Goal: Task Accomplishment & Management: Manage account settings

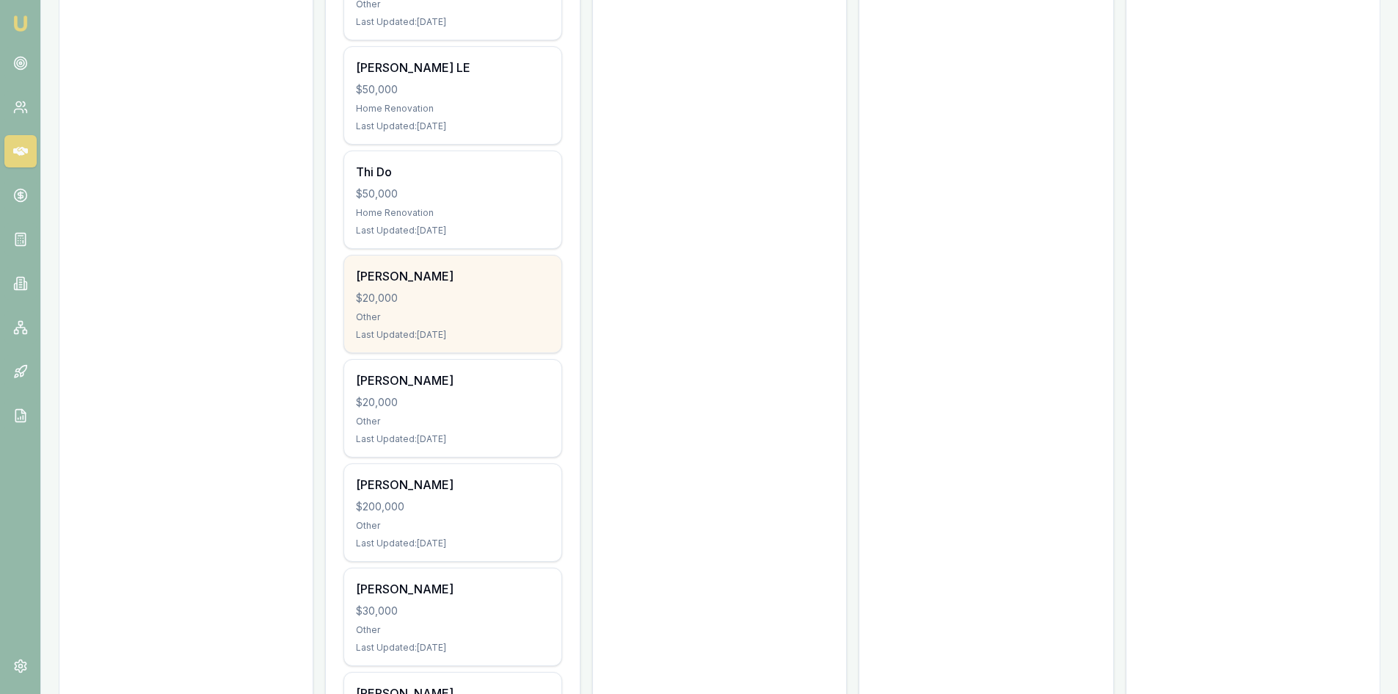
scroll to position [661, 0]
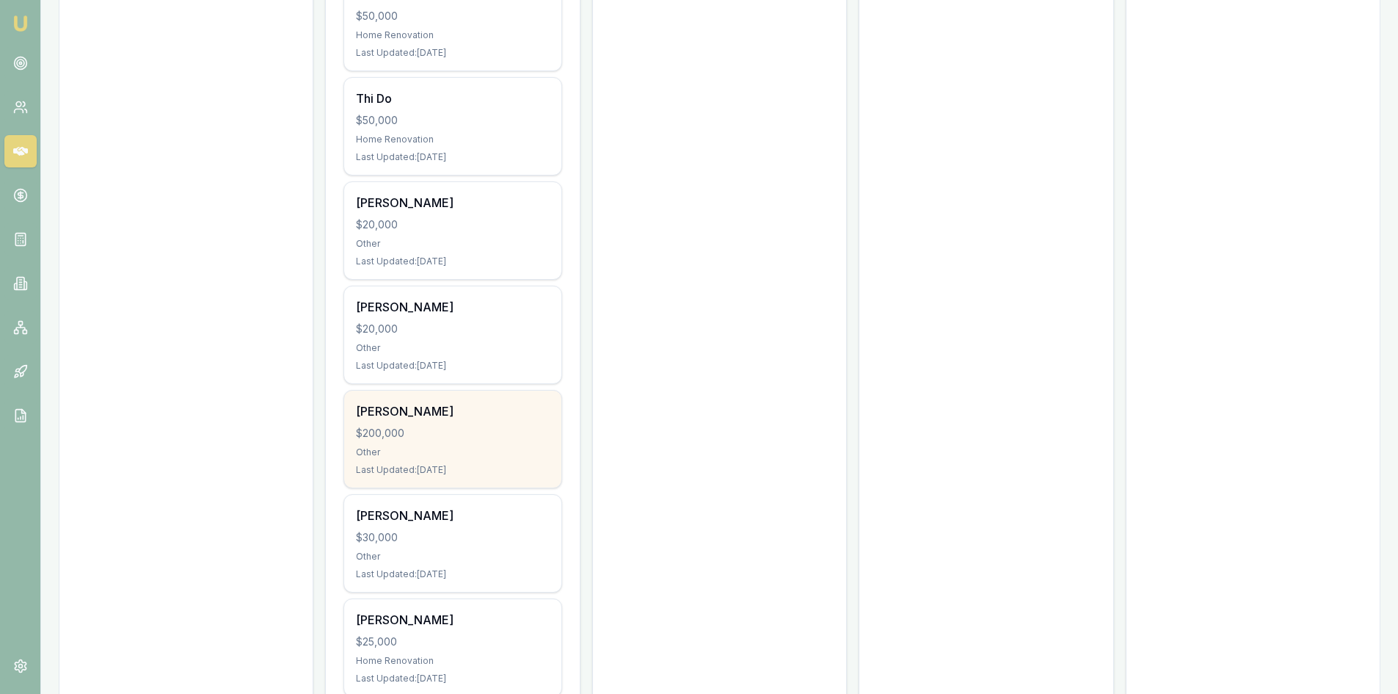
click at [424, 452] on div "Other" at bounding box center [452, 452] width 193 height 12
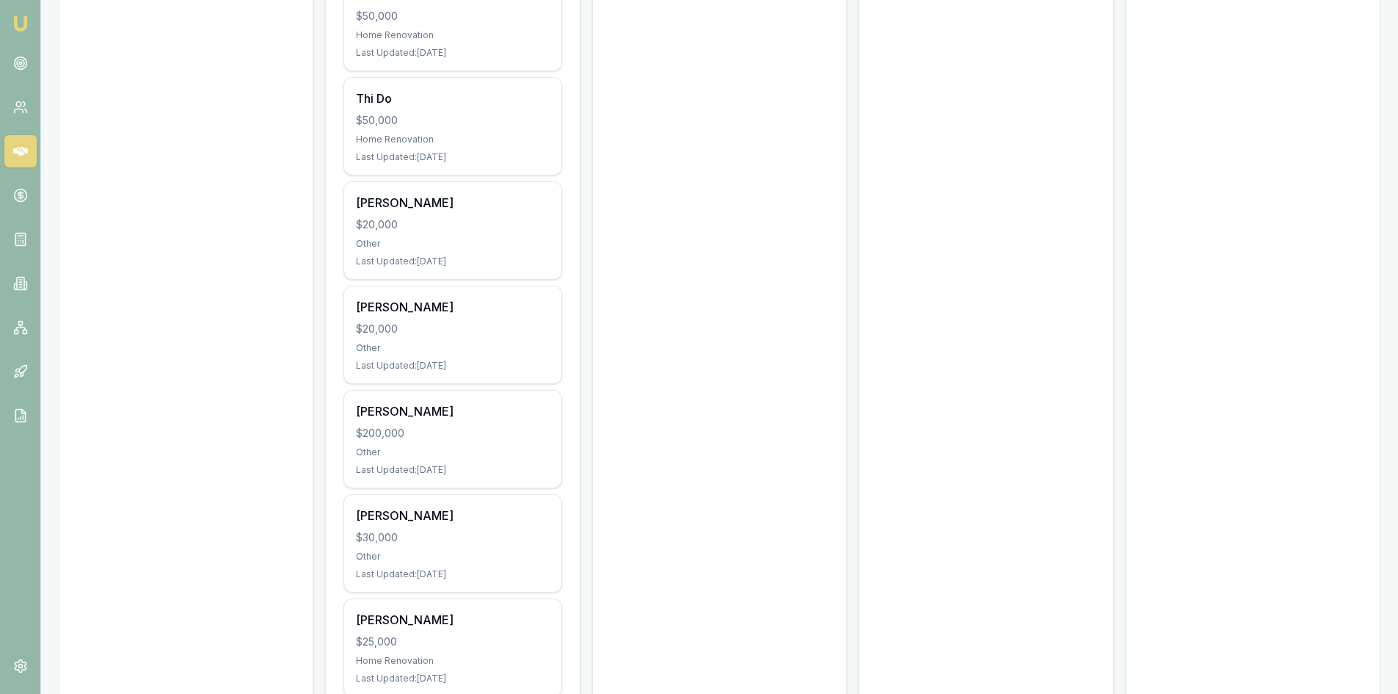
scroll to position [440, 0]
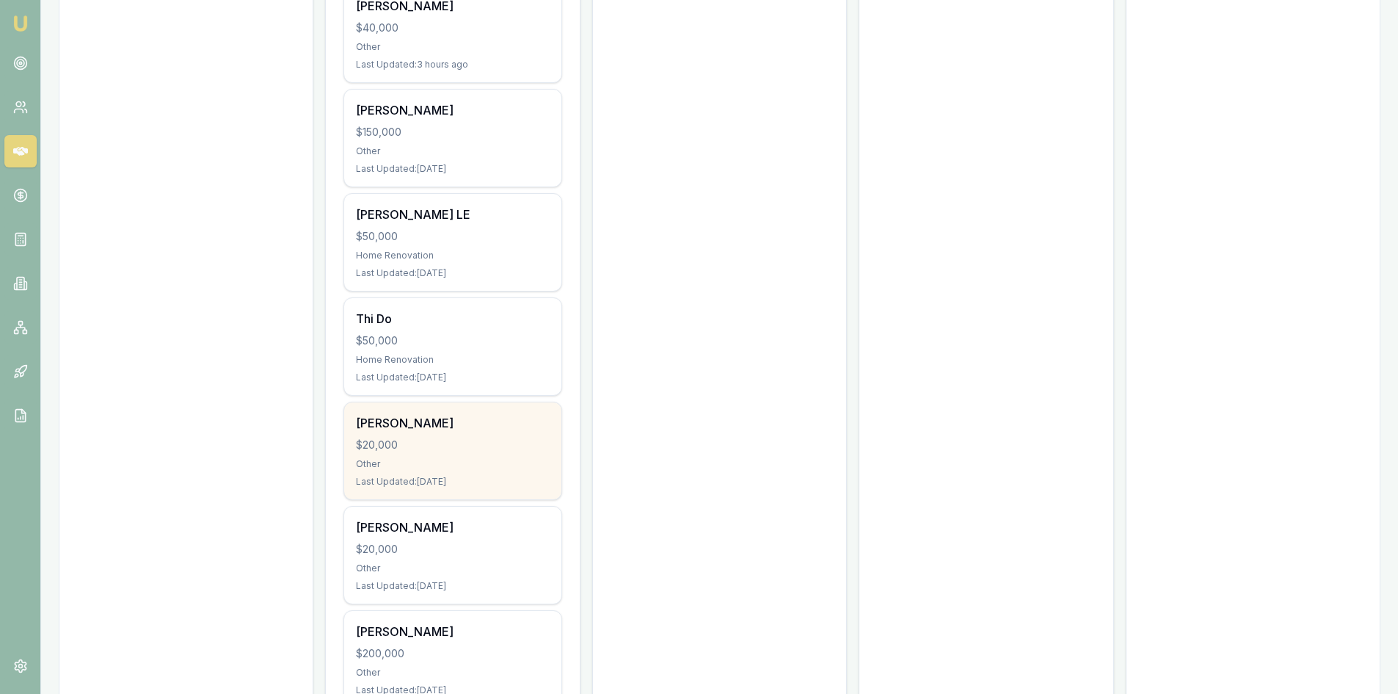
click at [425, 402] on div "Mersadees McAlister $20,000 Other Last Updated: 4 days ago" at bounding box center [452, 450] width 217 height 97
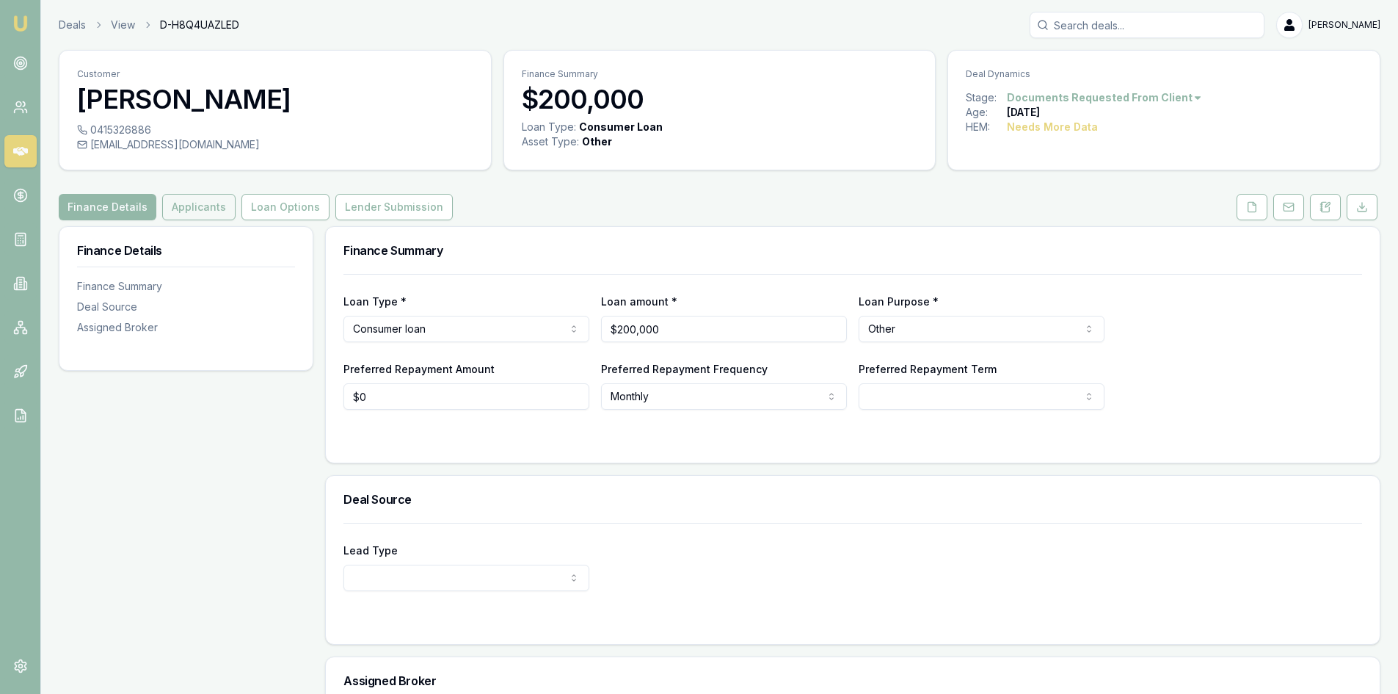
click at [189, 207] on button "Applicants" at bounding box center [198, 207] width 73 height 26
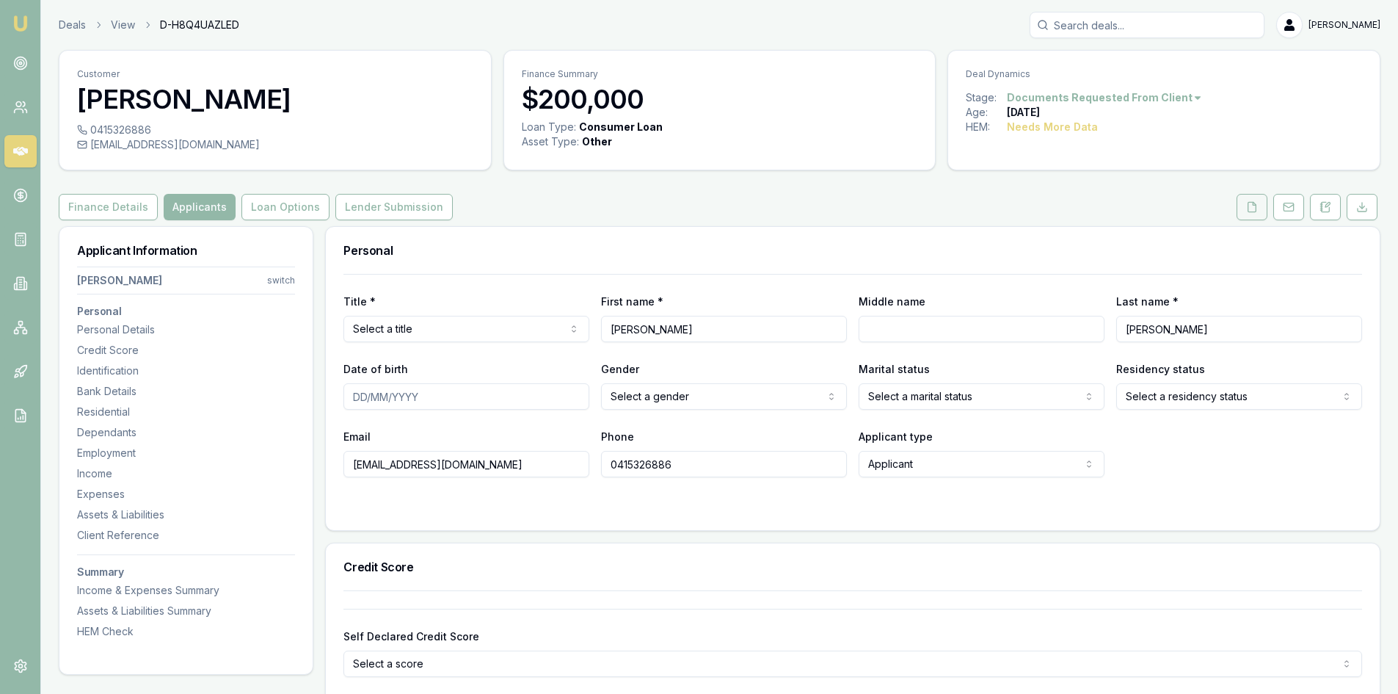
click at [1243, 215] on button at bounding box center [1252, 207] width 31 height 26
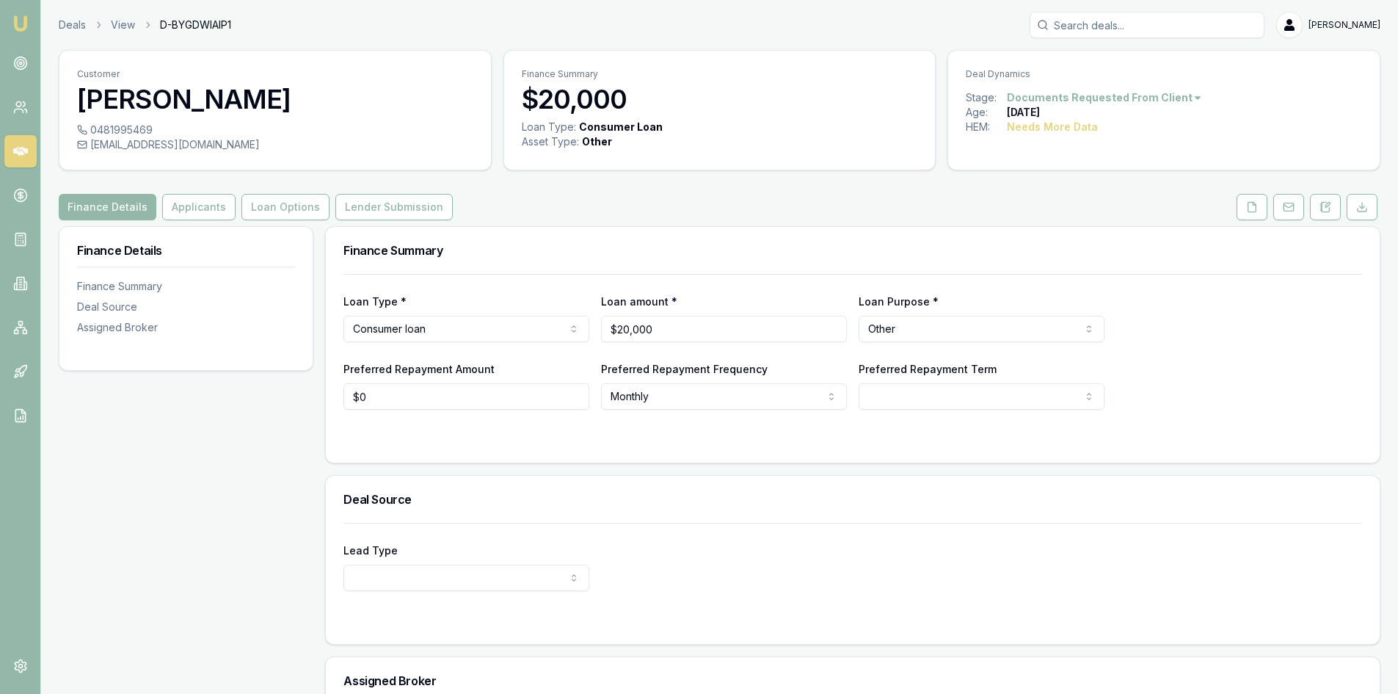
drag, startPoint x: 1252, startPoint y: 214, endPoint x: 1235, endPoint y: 218, distance: 16.7
click at [1252, 214] on button at bounding box center [1252, 207] width 31 height 26
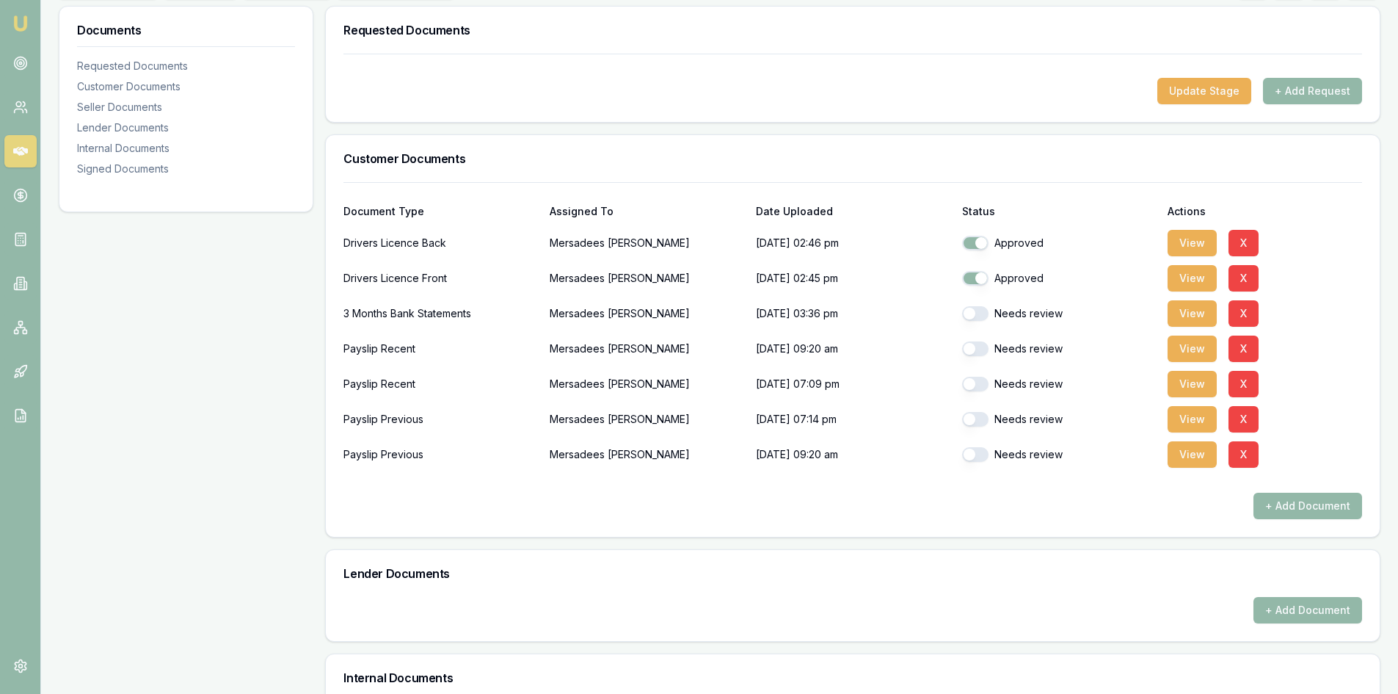
scroll to position [294, 0]
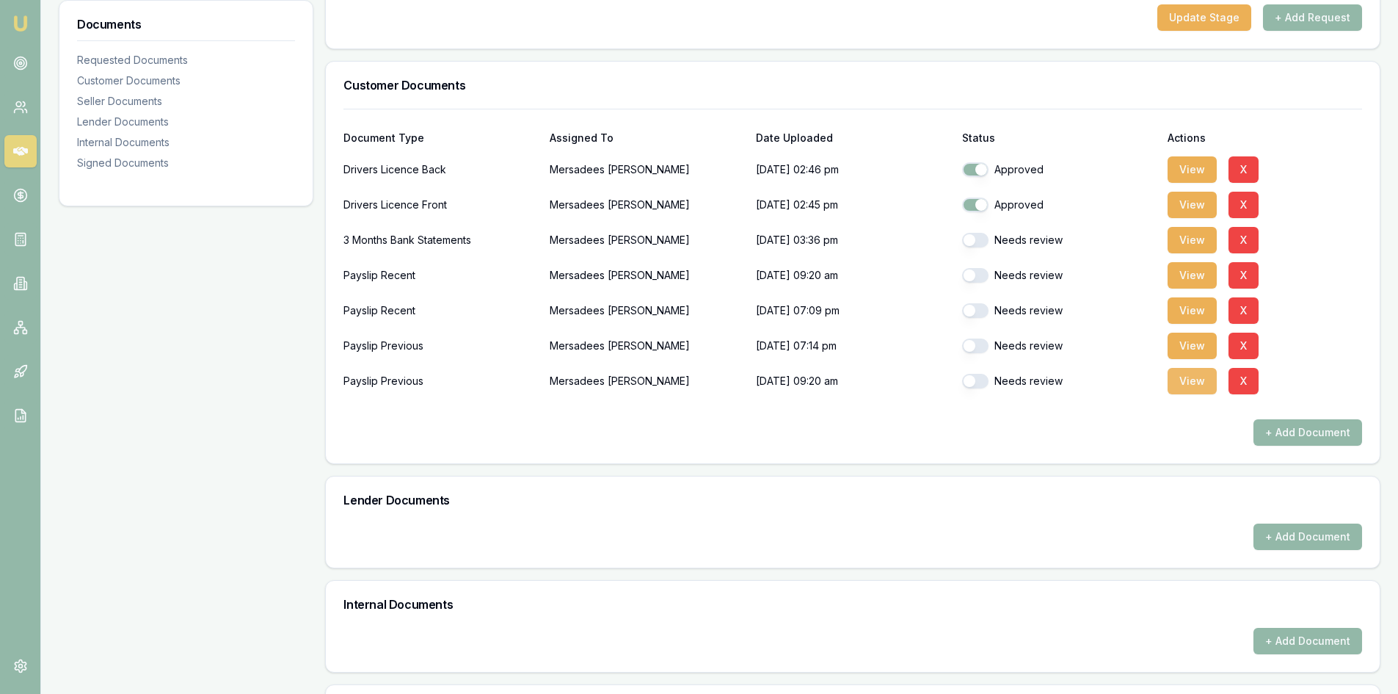
click at [1185, 382] on button "View" at bounding box center [1192, 381] width 49 height 26
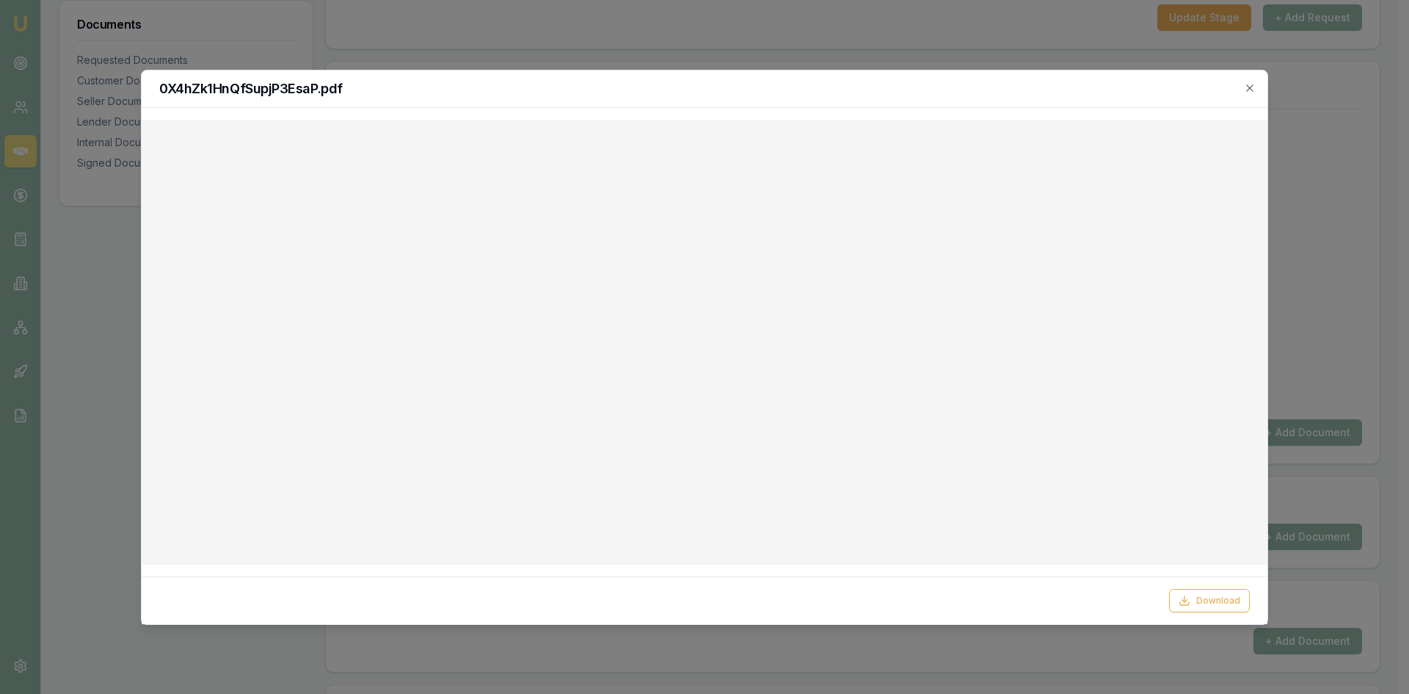
click at [1257, 90] on div "0X4hZk1HnQfSupjP3EsaP.pdf" at bounding box center [705, 88] width 1126 height 37
click at [1250, 90] on icon "button" at bounding box center [1250, 88] width 12 height 12
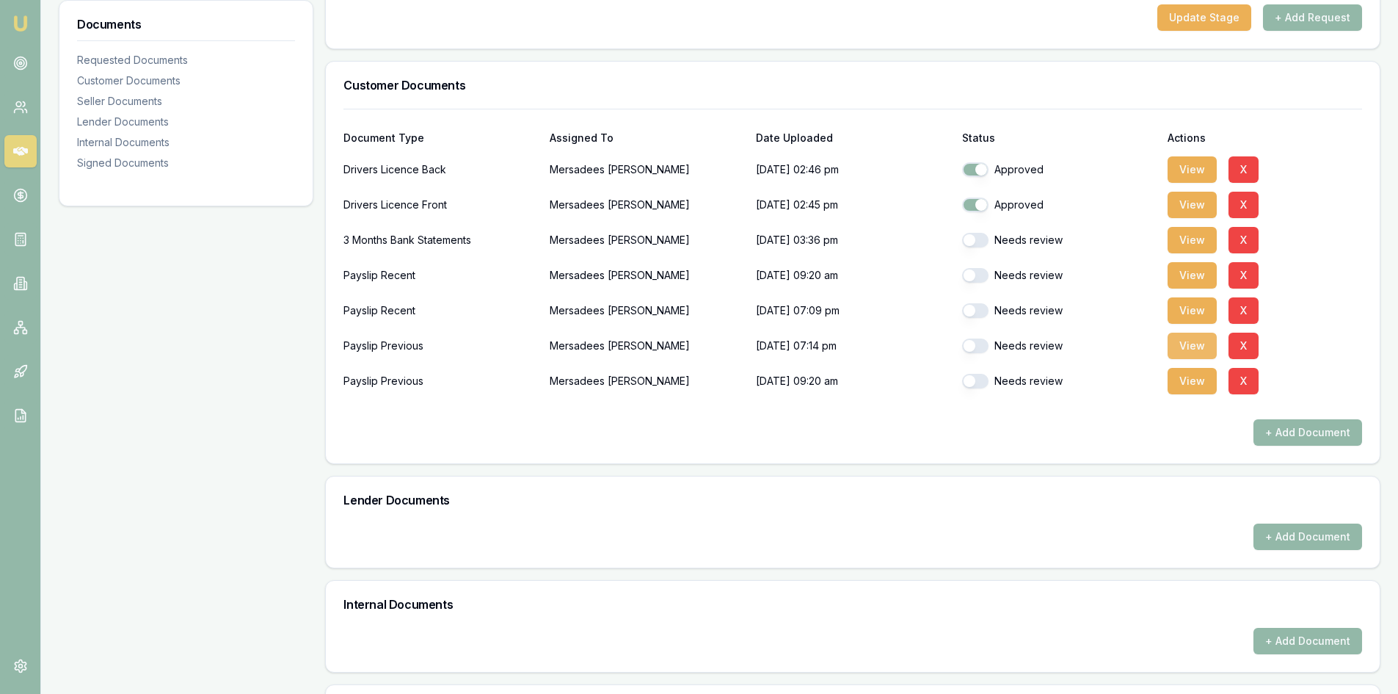
click at [1195, 346] on button "View" at bounding box center [1192, 346] width 49 height 26
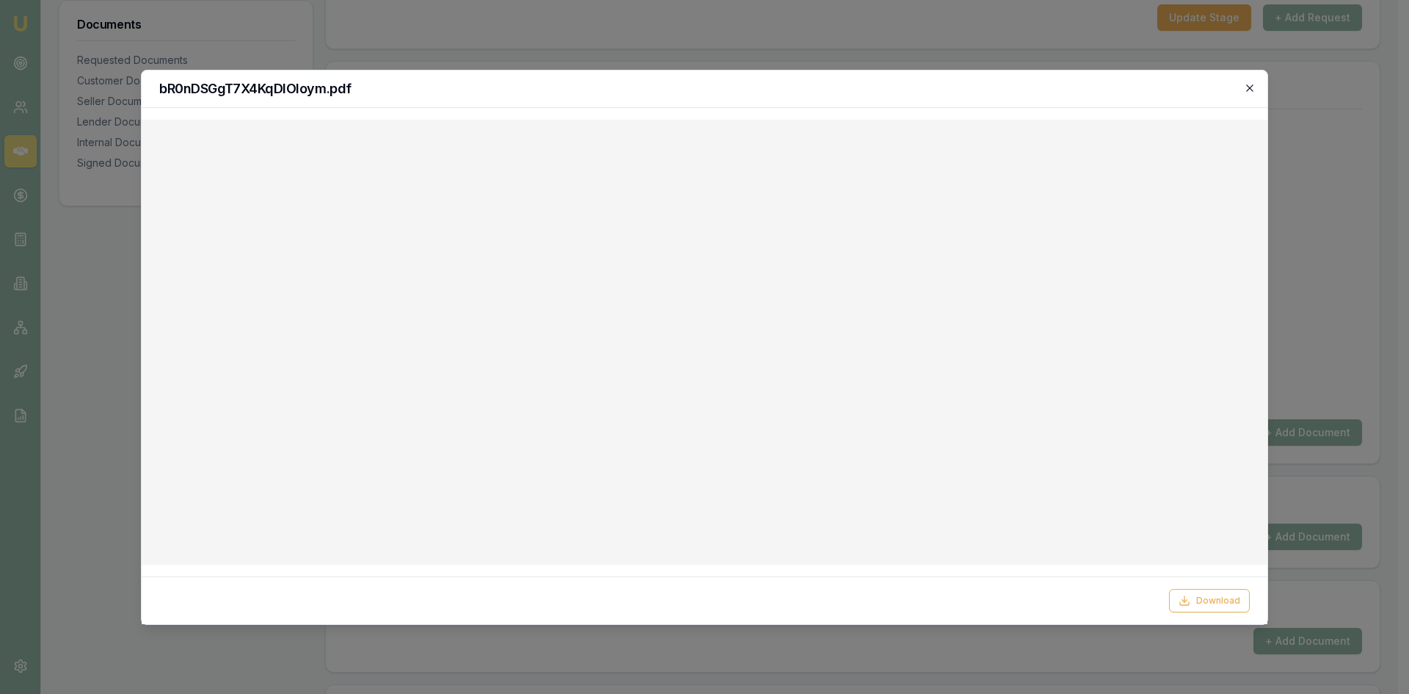
click at [1252, 84] on icon "button" at bounding box center [1250, 88] width 12 height 12
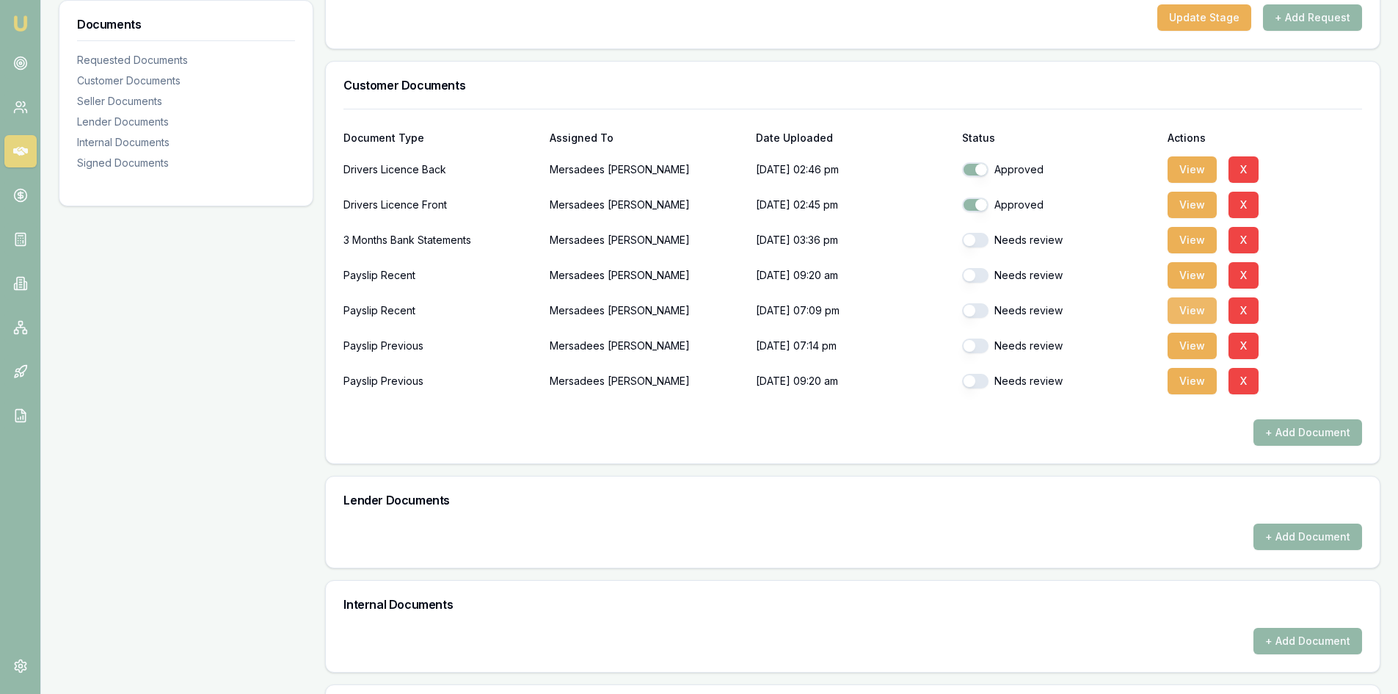
click at [1195, 310] on button "View" at bounding box center [1192, 310] width 49 height 26
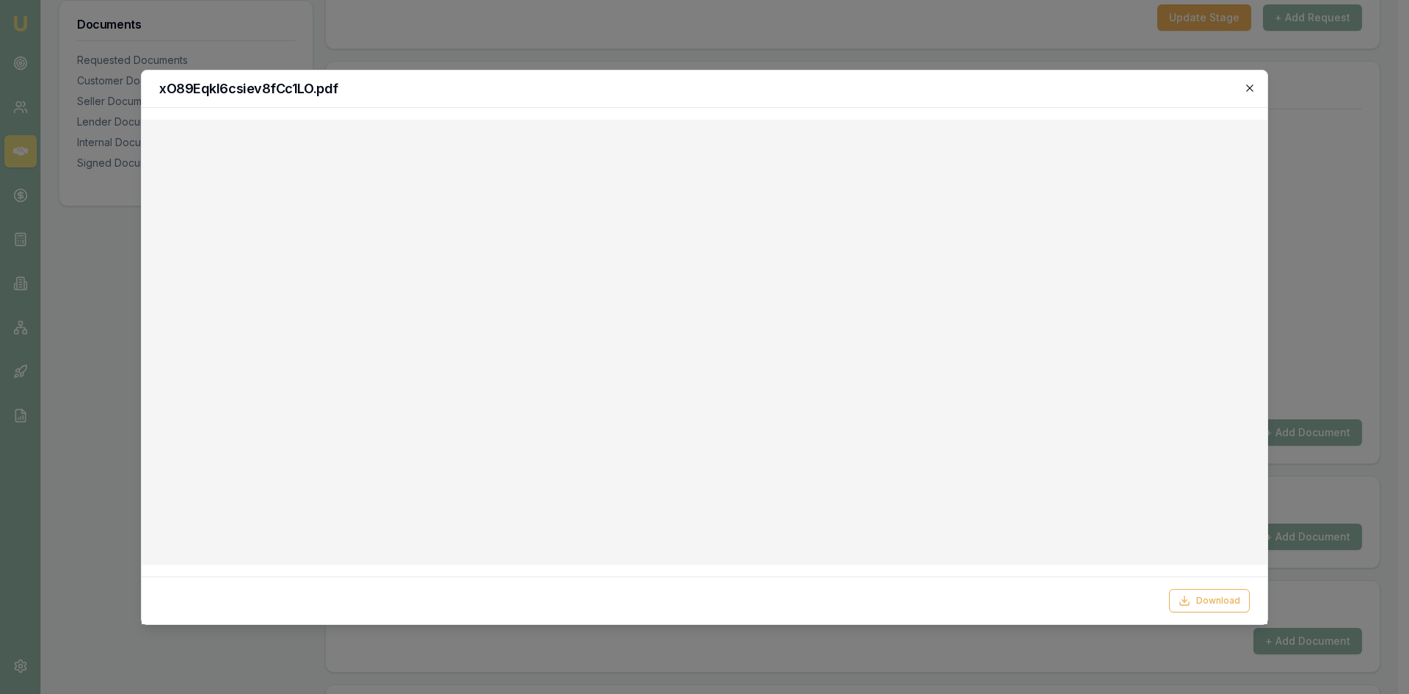
click at [1255, 88] on icon "button" at bounding box center [1250, 88] width 12 height 12
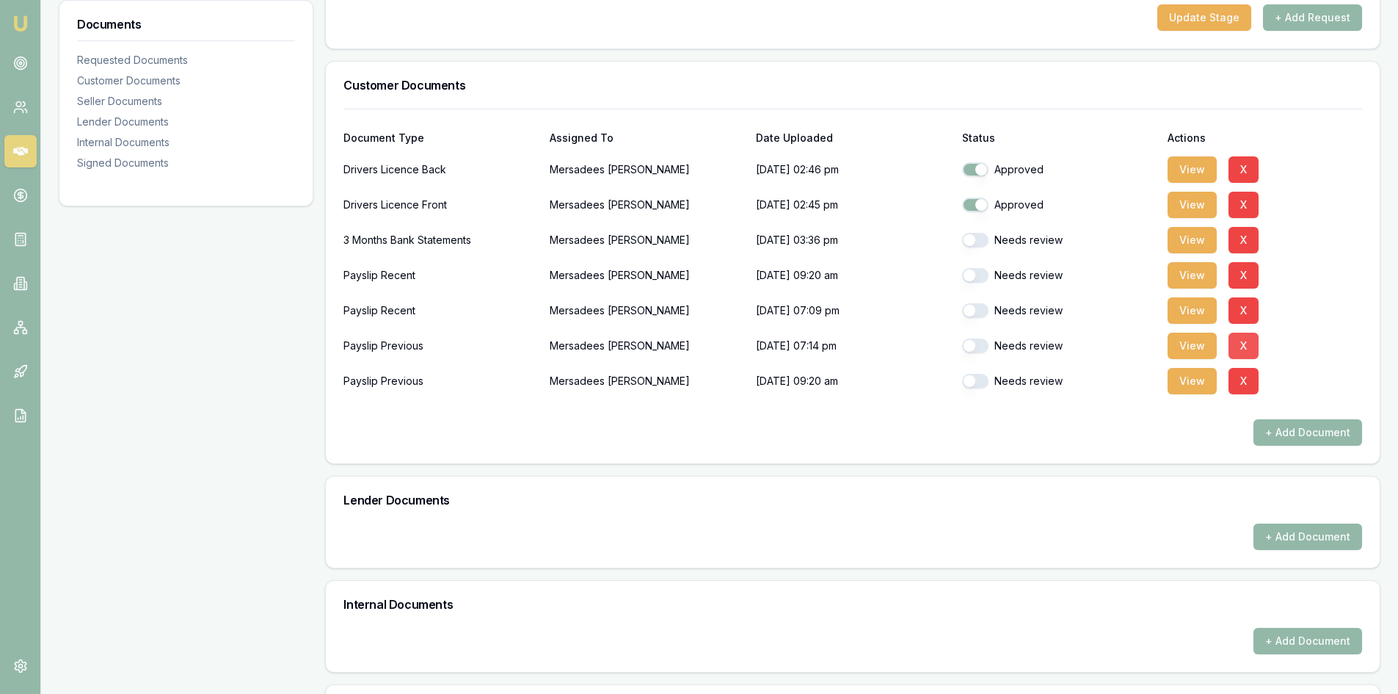
click at [1241, 349] on button "X" at bounding box center [1244, 346] width 30 height 26
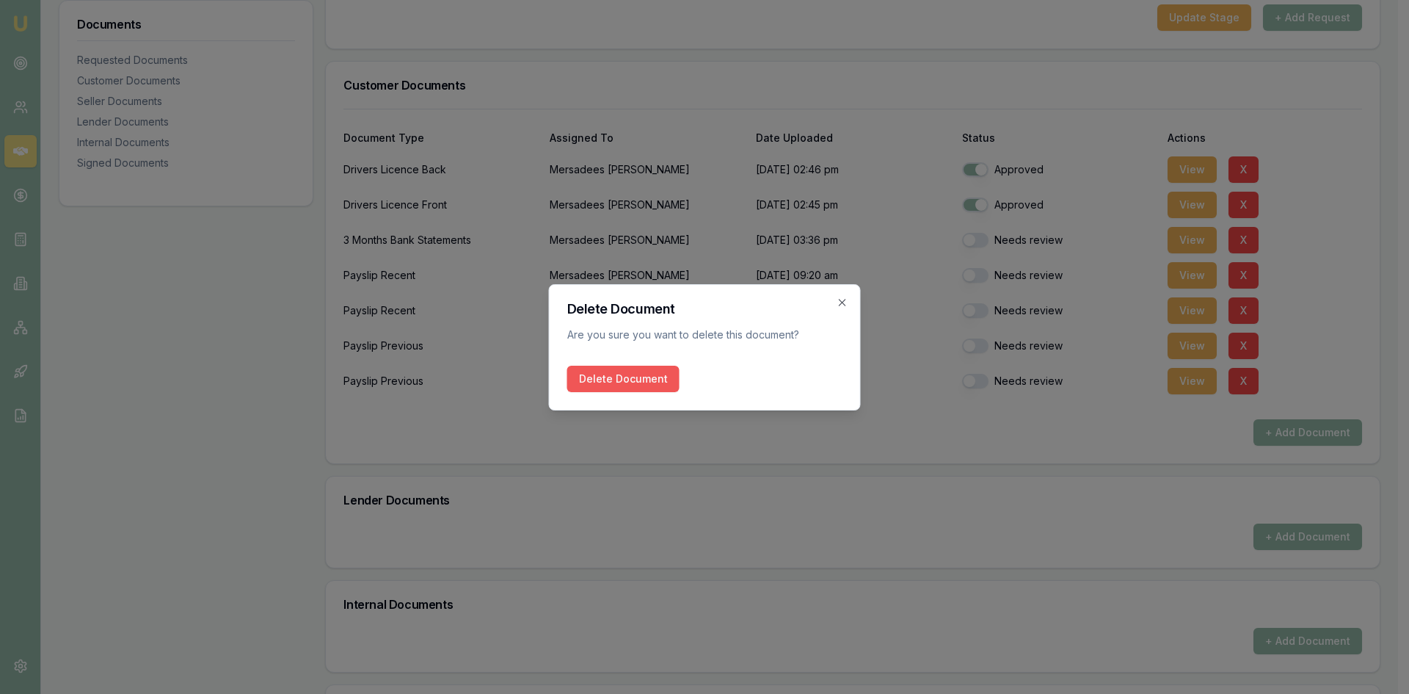
click at [616, 380] on button "Delete Document" at bounding box center [623, 379] width 112 height 26
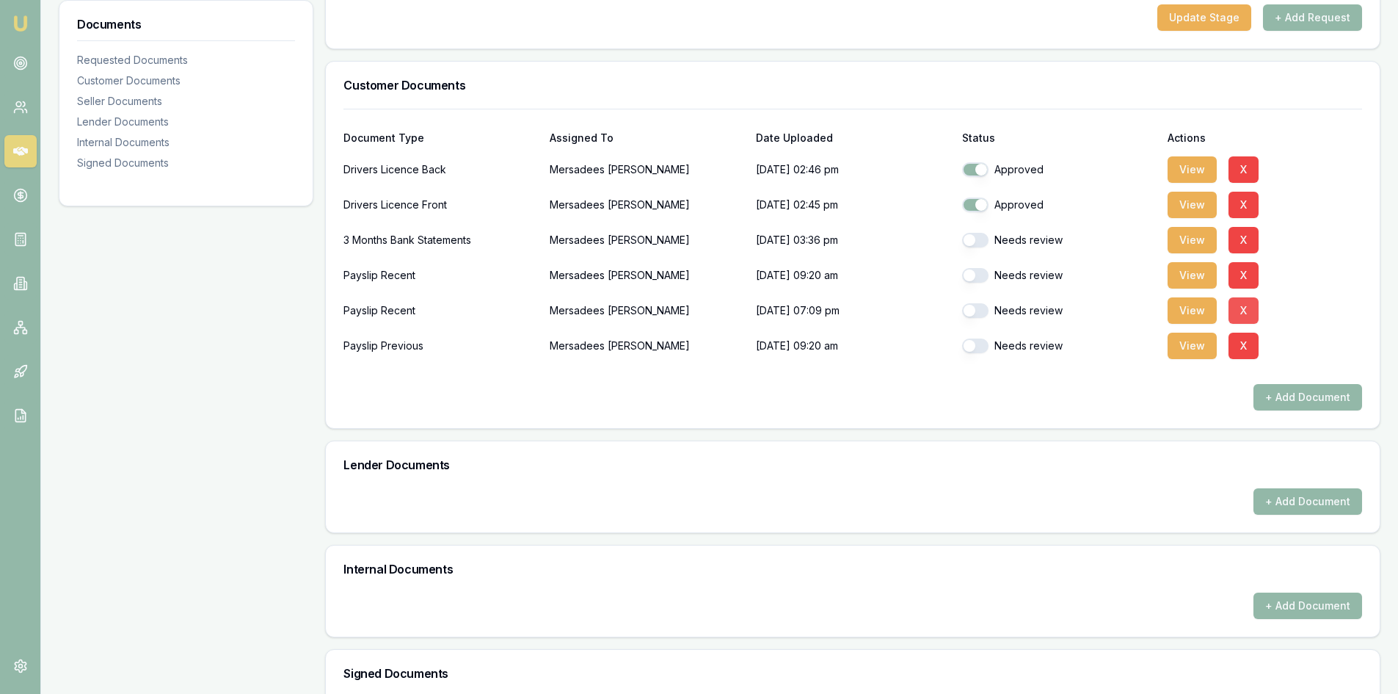
click at [1245, 314] on button "X" at bounding box center [1244, 310] width 30 height 26
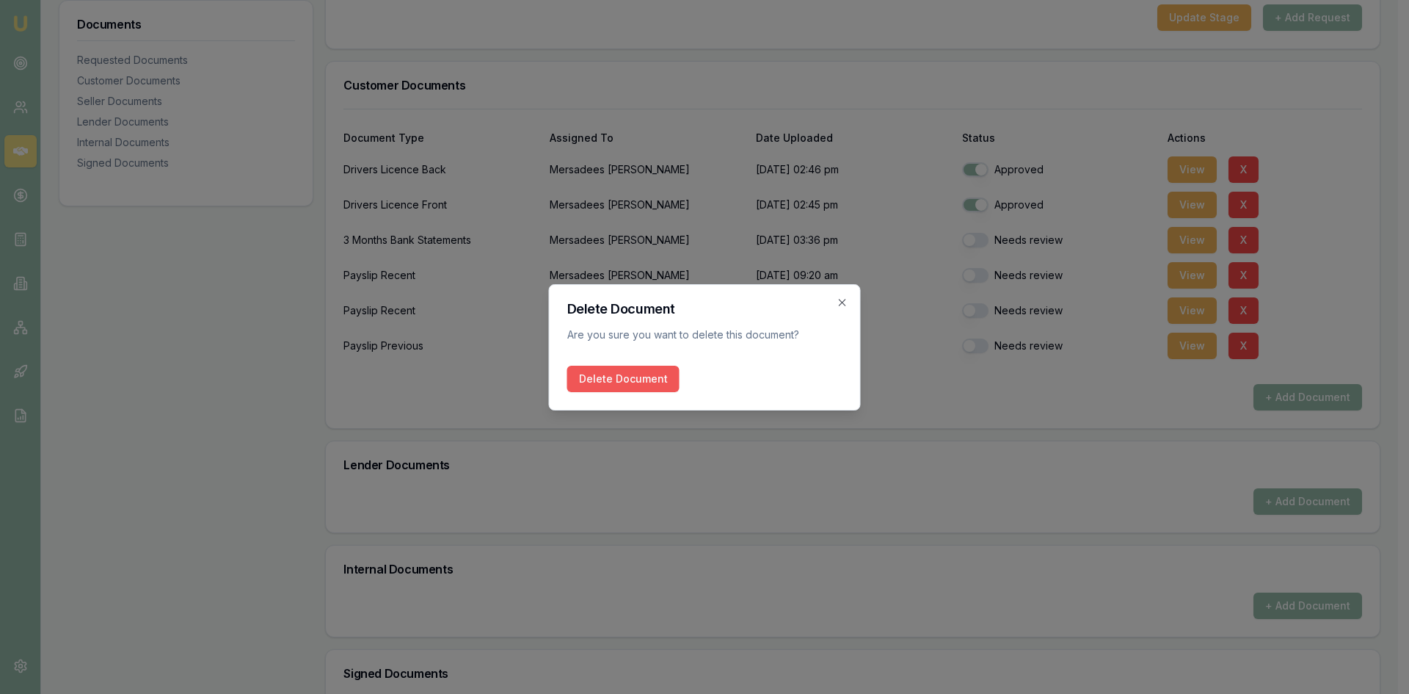
click at [608, 382] on button "Delete Document" at bounding box center [623, 379] width 112 height 26
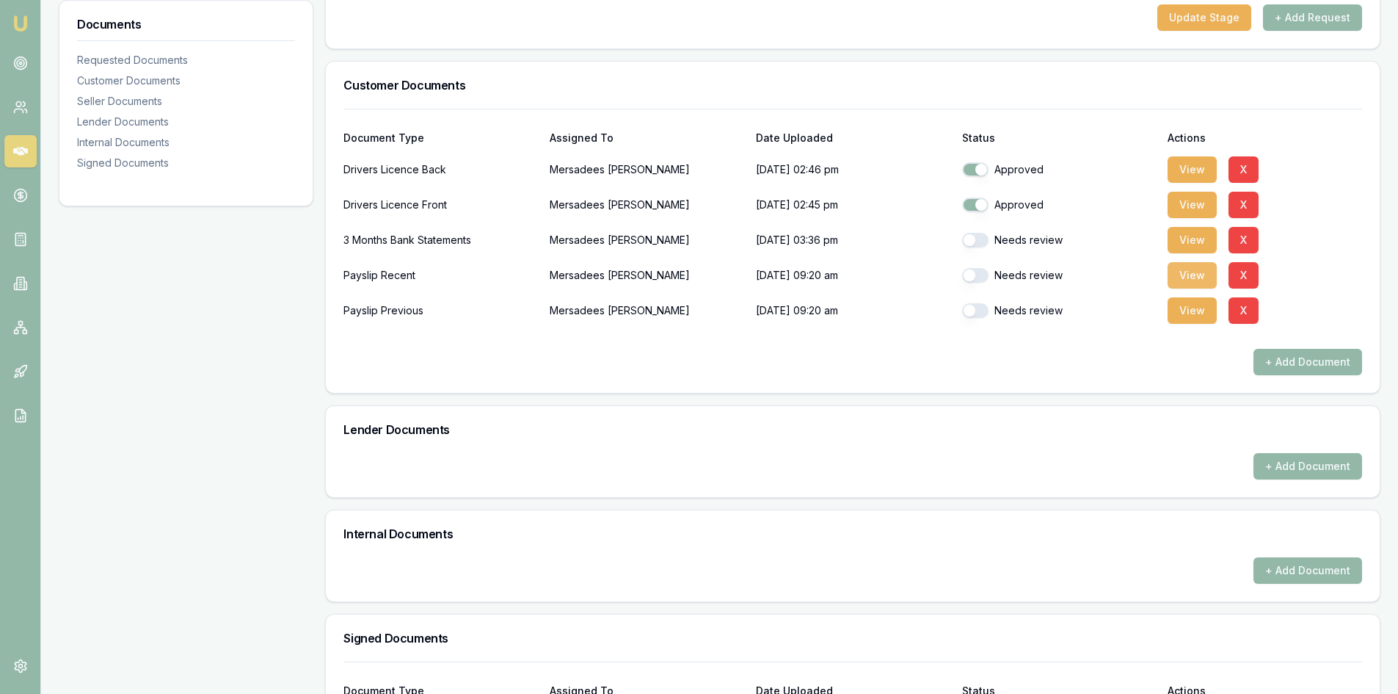
click at [1183, 278] on button "View" at bounding box center [1192, 275] width 49 height 26
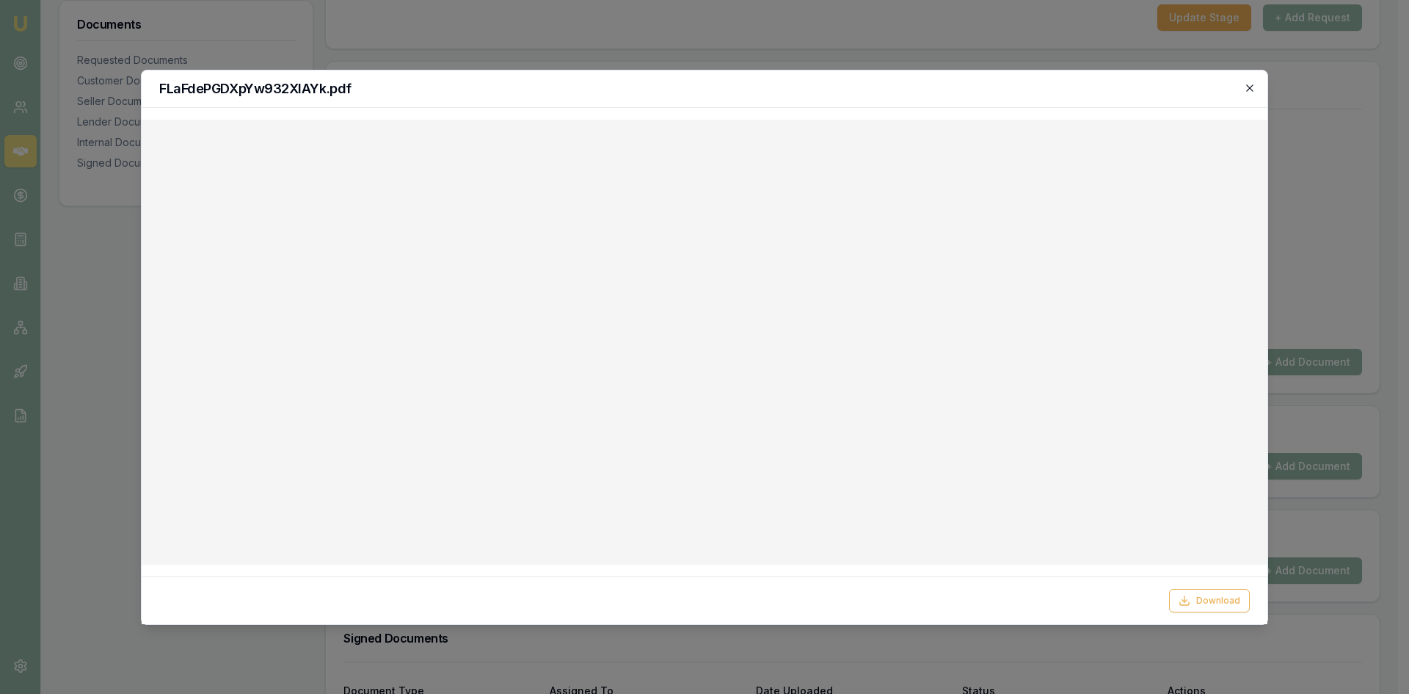
click at [1249, 90] on icon "button" at bounding box center [1250, 88] width 12 height 12
